Goal: Task Accomplishment & Management: Manage account settings

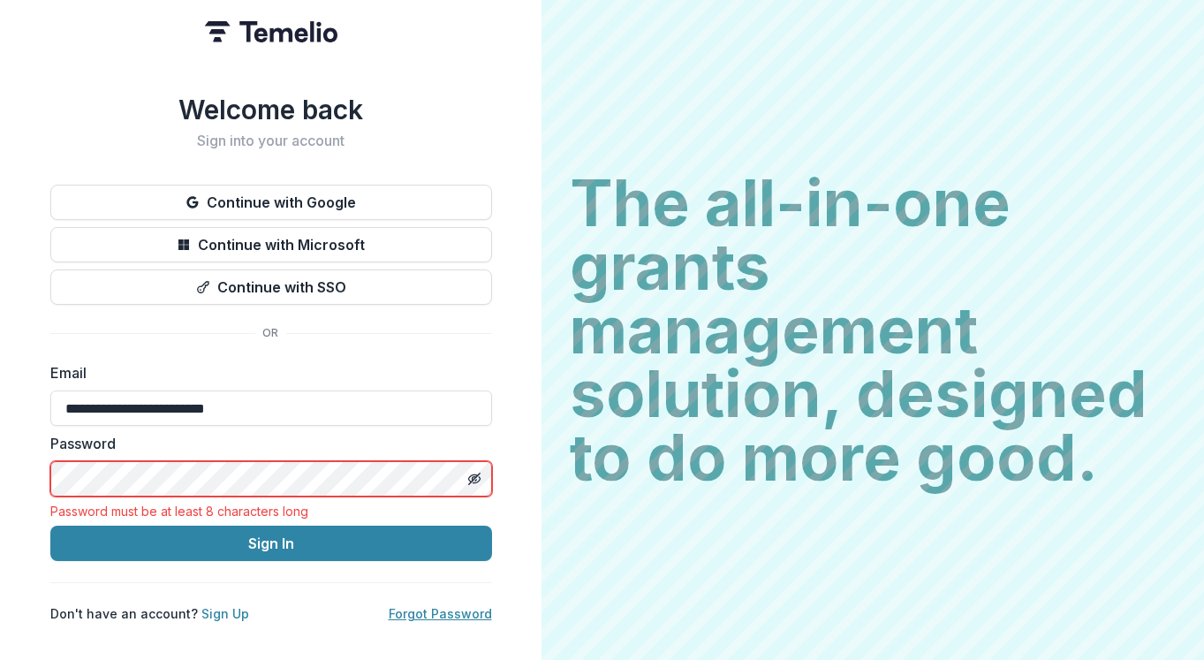
click at [443, 609] on link "Forgot Password" at bounding box center [440, 613] width 103 height 15
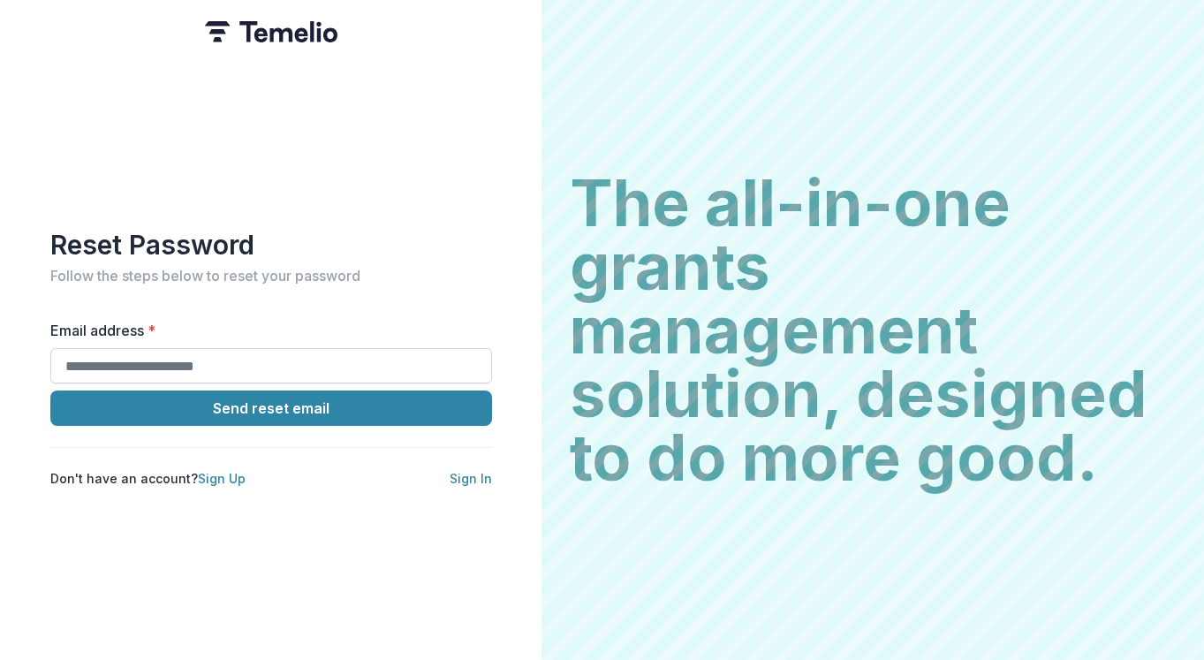
click at [205, 359] on input "Email address *" at bounding box center [271, 365] width 442 height 35
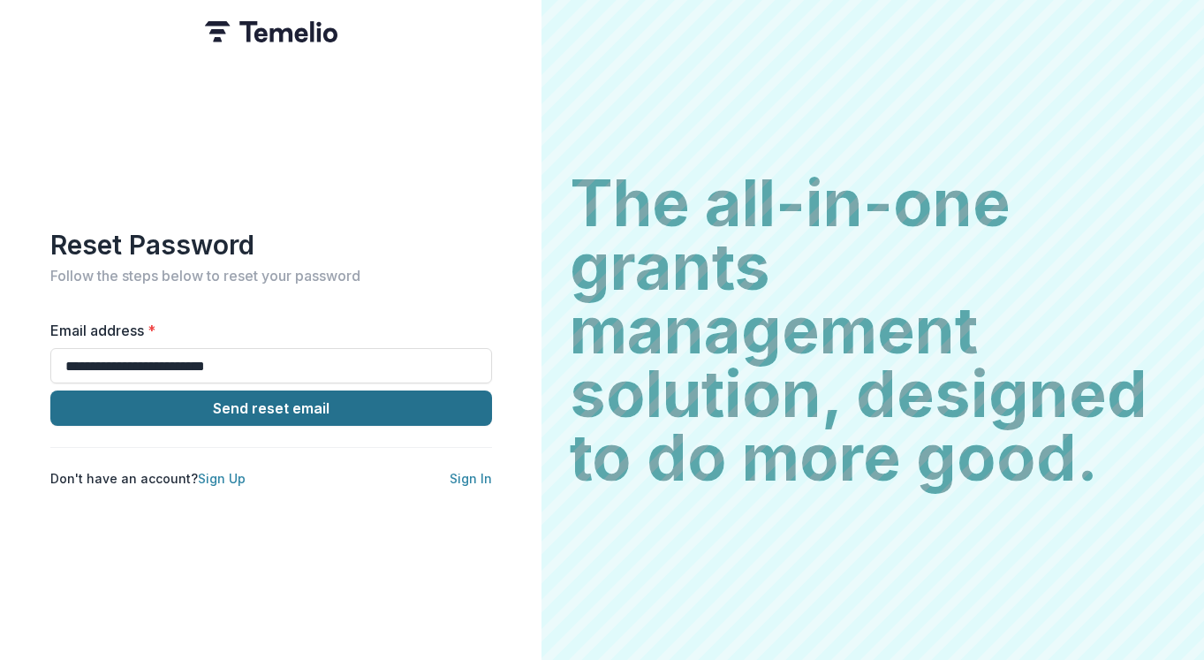
type input "**********"
click at [320, 400] on button "Send reset email" at bounding box center [271, 407] width 442 height 35
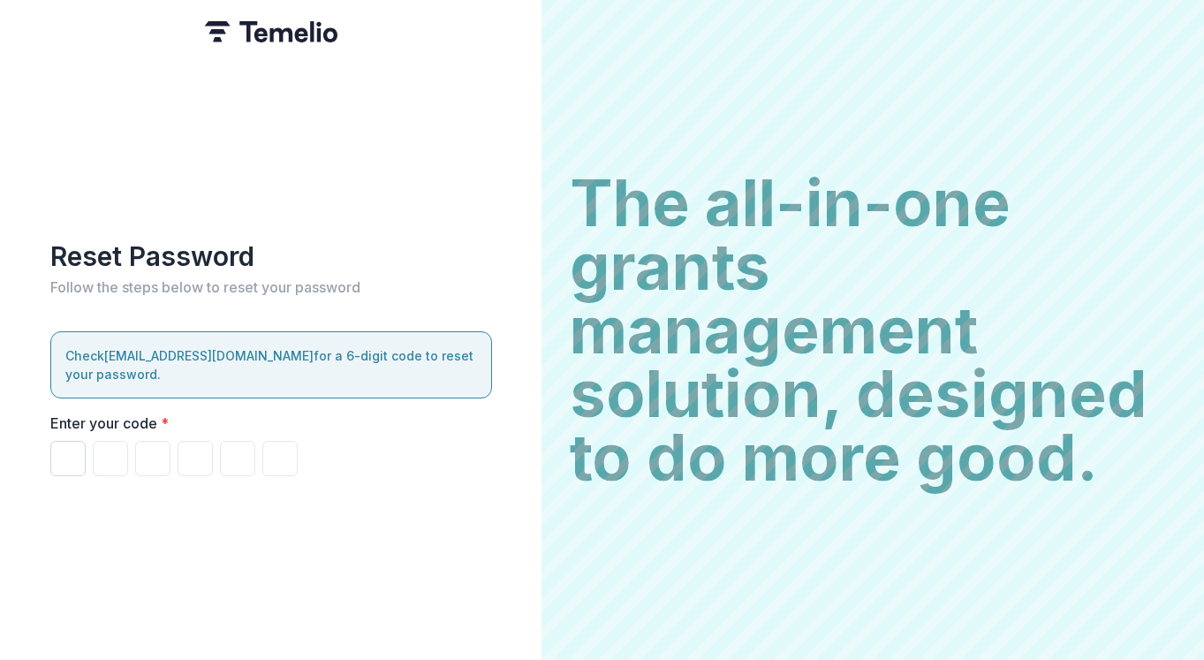
type input "*"
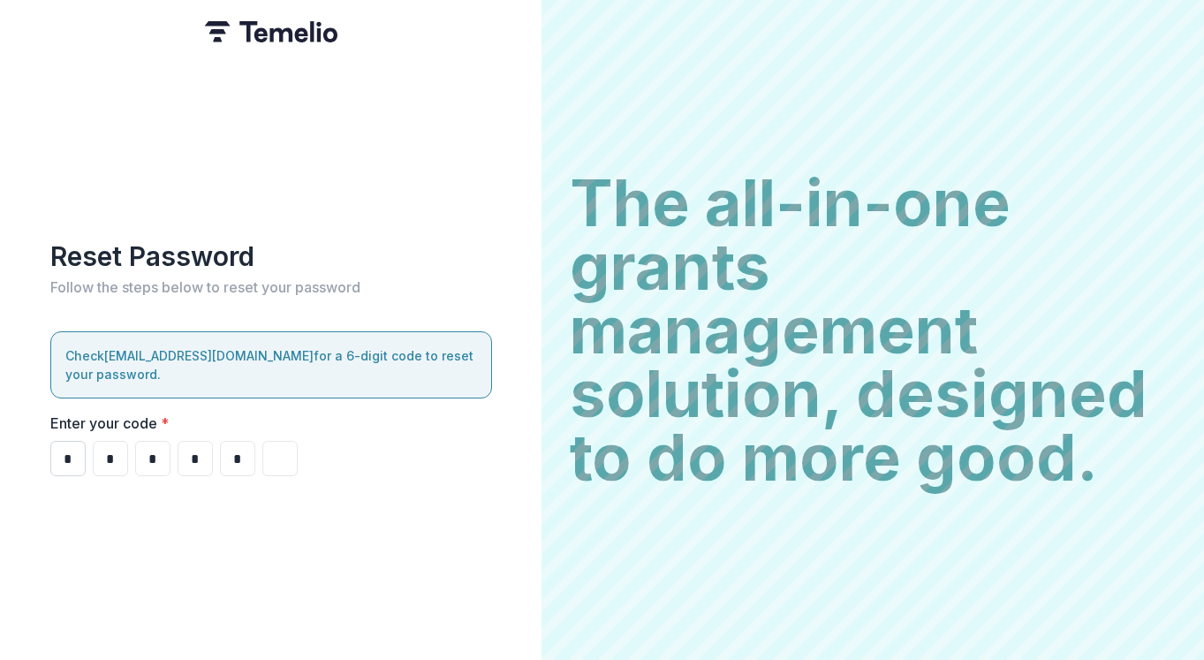
type input "*"
